Goal: Transaction & Acquisition: Download file/media

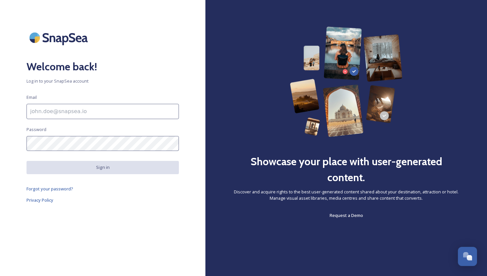
click at [92, 116] on input at bounding box center [102, 111] width 152 height 15
type input "[EMAIL_ADDRESS][DOMAIN_NAME]"
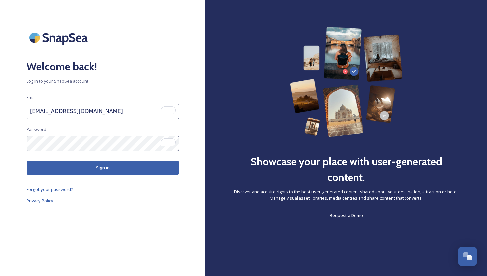
click at [80, 171] on button "Sign in" at bounding box center [102, 168] width 152 height 14
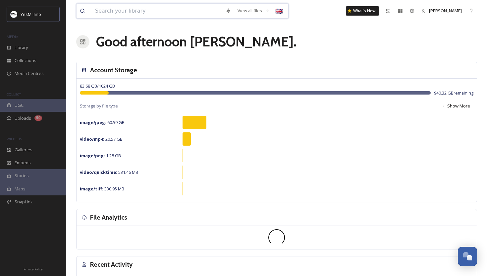
click at [124, 12] on input at bounding box center [157, 11] width 130 height 15
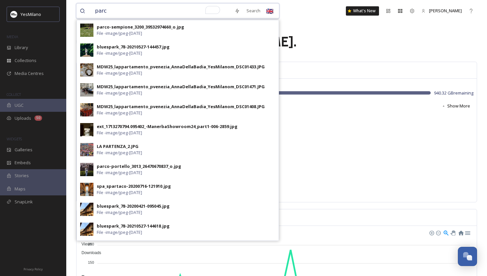
type input "parco"
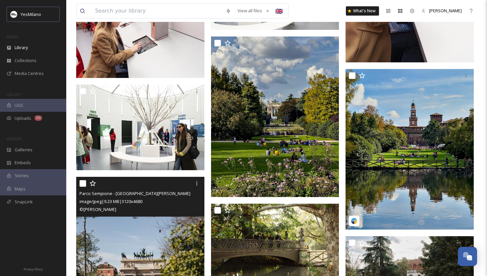
scroll to position [1604, 0]
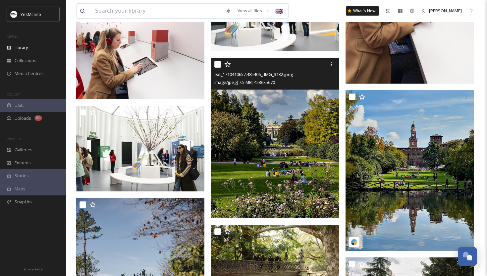
click at [228, 129] on img at bounding box center [275, 138] width 128 height 160
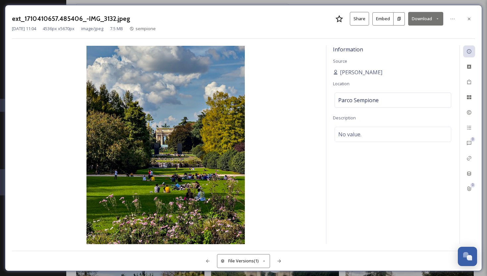
click at [423, 17] on button "Download" at bounding box center [425, 19] width 35 height 14
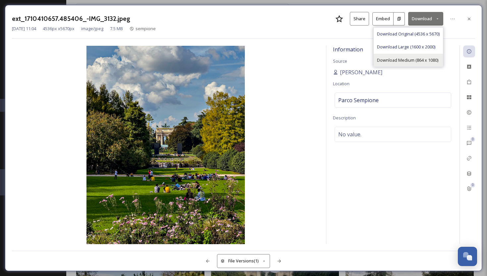
click at [405, 62] on span "Download Medium (864 x 1080)" at bounding box center [407, 60] width 61 height 6
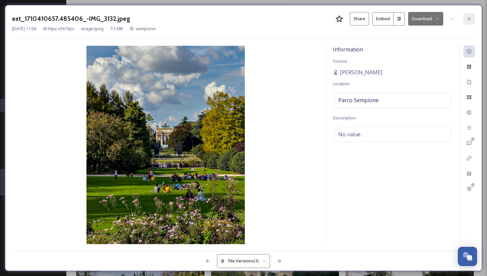
click at [468, 20] on icon at bounding box center [468, 18] width 5 height 5
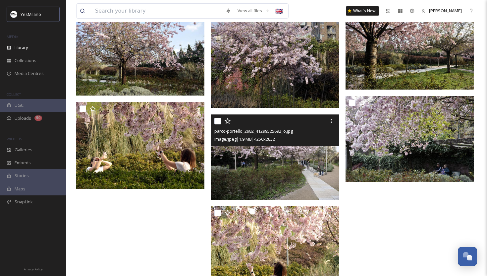
scroll to position [7885, 0]
